Goal: Book appointment/travel/reservation

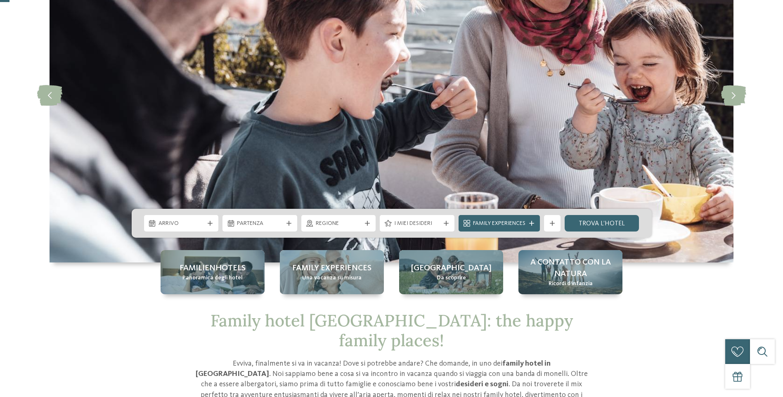
scroll to position [124, 0]
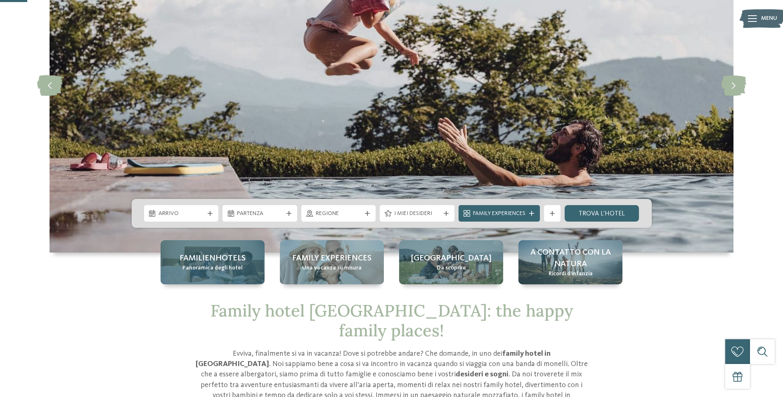
drag, startPoint x: 232, startPoint y: 259, endPoint x: 252, endPoint y: 262, distance: 19.6
click at [232, 259] on span "Familienhotels" at bounding box center [213, 259] width 66 height 12
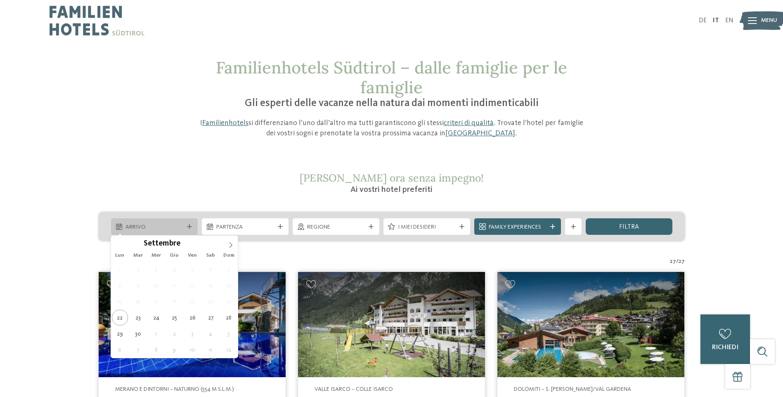
click at [168, 229] on span "Arrivo" at bounding box center [154, 227] width 58 height 8
click at [233, 247] on icon at bounding box center [231, 245] width 6 height 6
type div "27.12.2025"
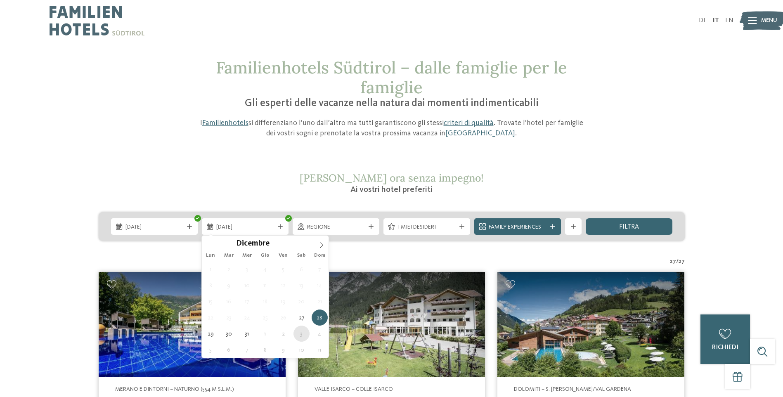
type div "03.01.2026"
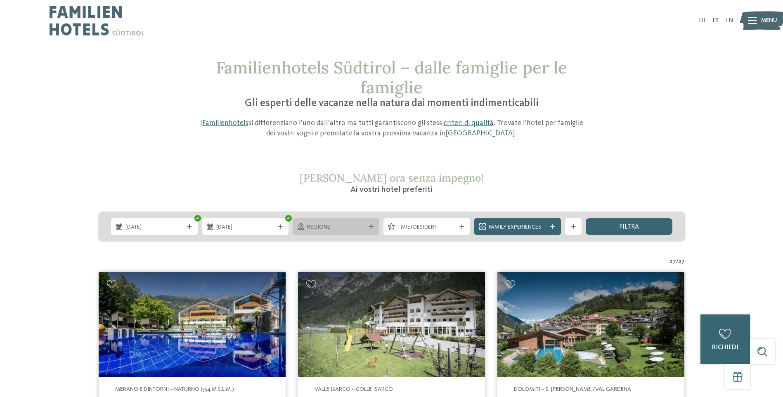
click at [357, 229] on span "Regione" at bounding box center [336, 227] width 58 height 8
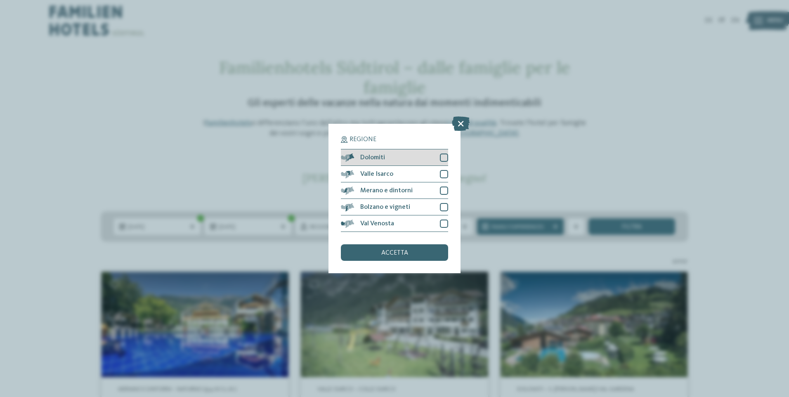
click at [440, 156] on div at bounding box center [444, 158] width 8 height 8
click at [425, 248] on div "accetta" at bounding box center [394, 252] width 107 height 17
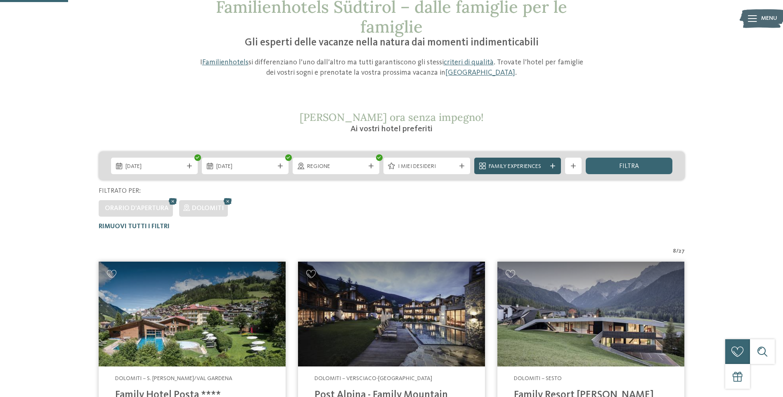
scroll to position [23, 0]
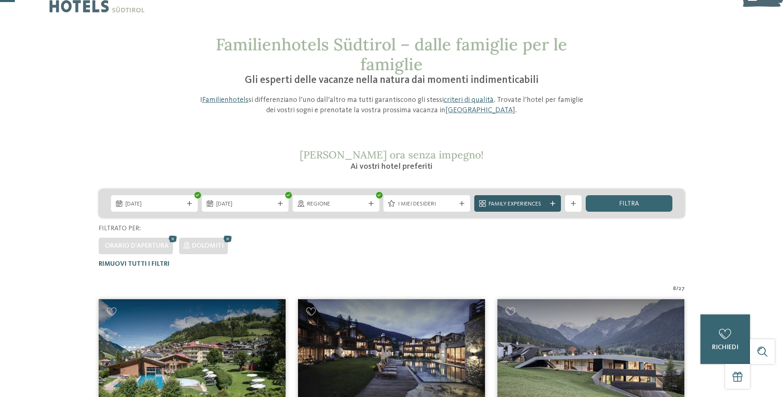
click at [544, 206] on span "Family Experiences" at bounding box center [518, 204] width 58 height 8
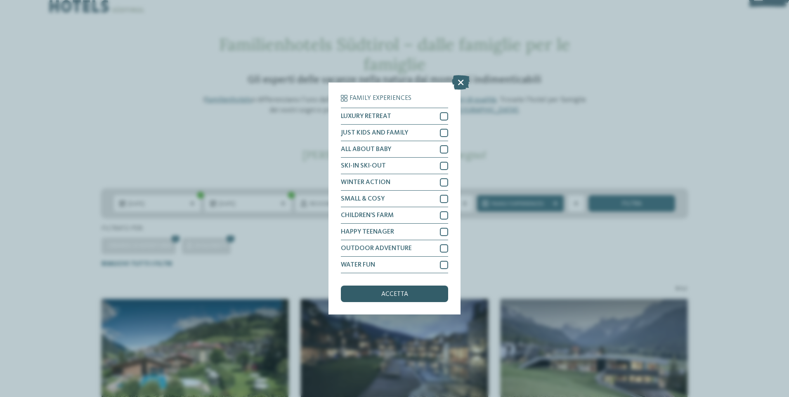
click at [404, 295] on span "accetta" at bounding box center [394, 294] width 27 height 7
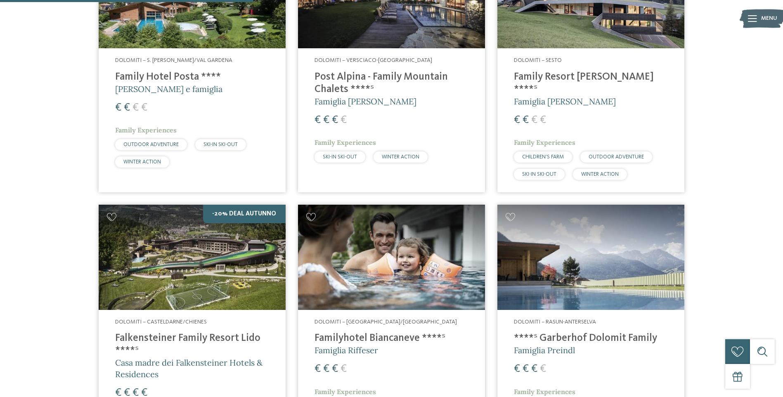
scroll to position [395, 0]
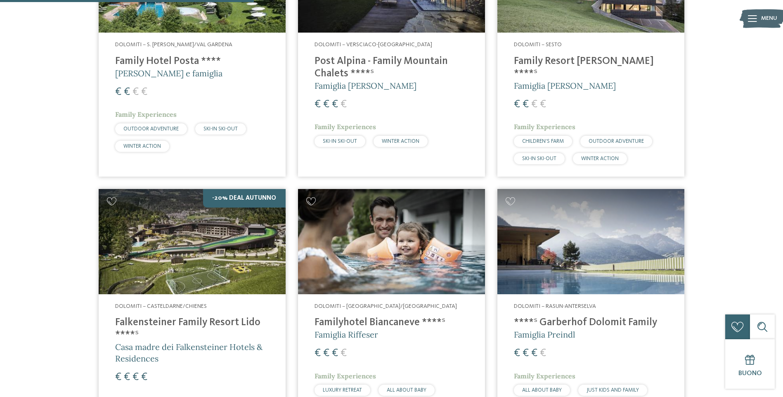
click at [189, 64] on h4 "Family Hotel Posta ****" at bounding box center [192, 61] width 154 height 12
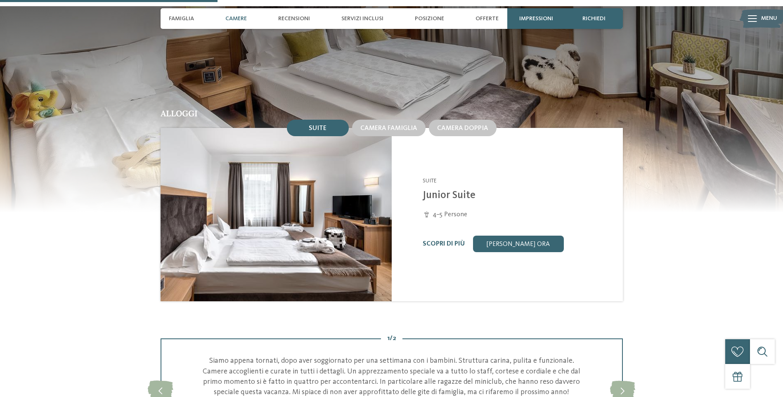
scroll to position [784, 0]
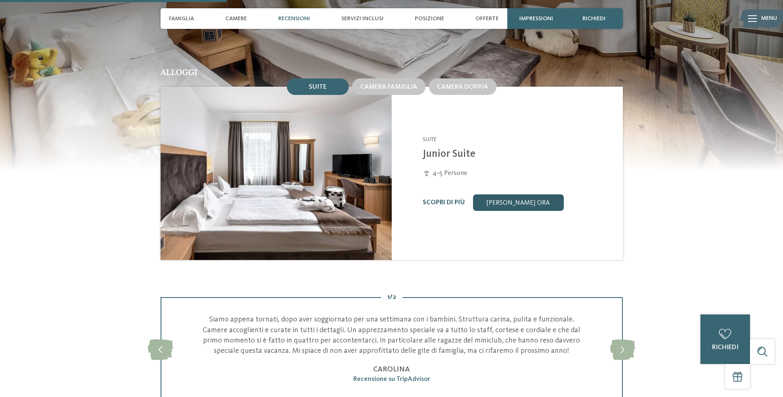
click at [515, 194] on link "[PERSON_NAME] ora" at bounding box center [518, 202] width 91 height 17
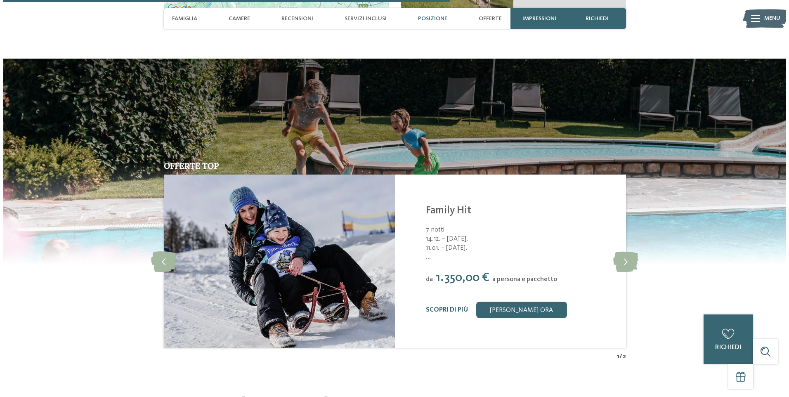
scroll to position [1639, 0]
